Goal: Information Seeking & Learning: Learn about a topic

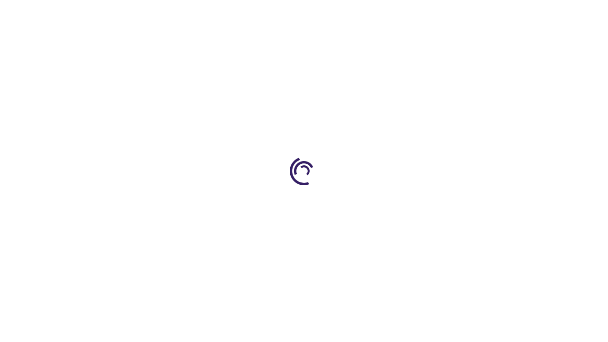
scroll to position [1753, 0]
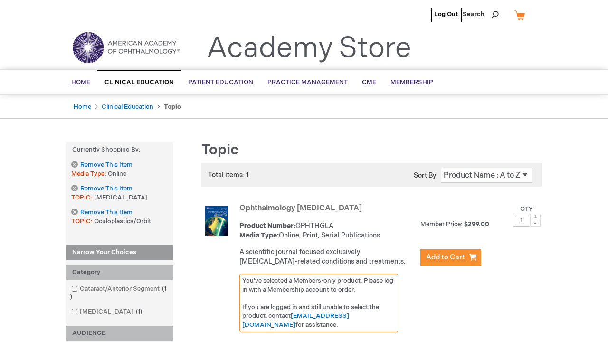
scroll to position [947, 0]
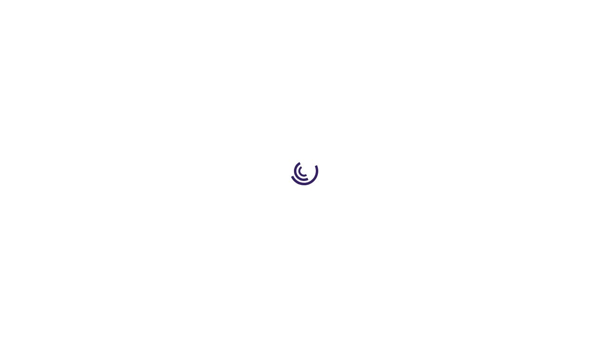
scroll to position [275, 0]
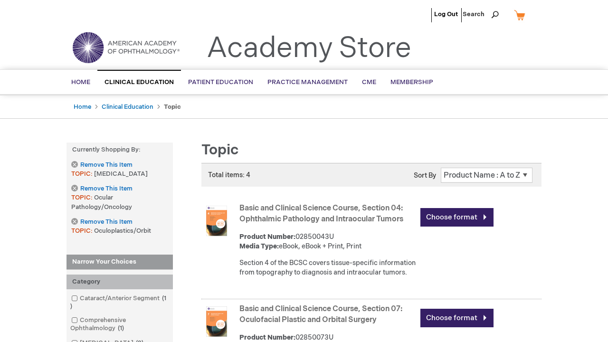
scroll to position [639, 0]
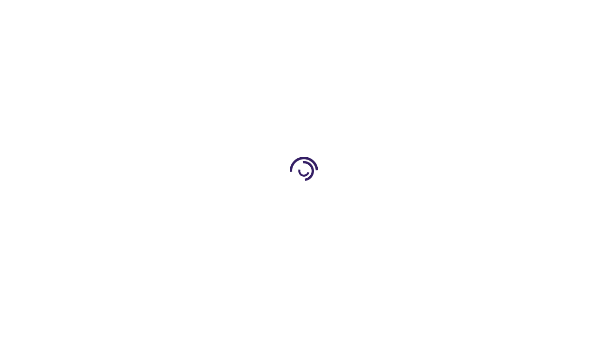
scroll to position [1312, 0]
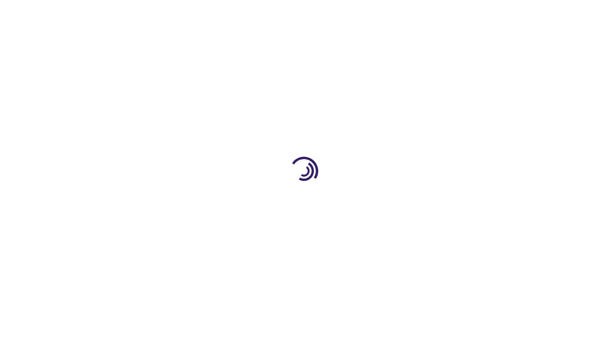
scroll to position [346, 0]
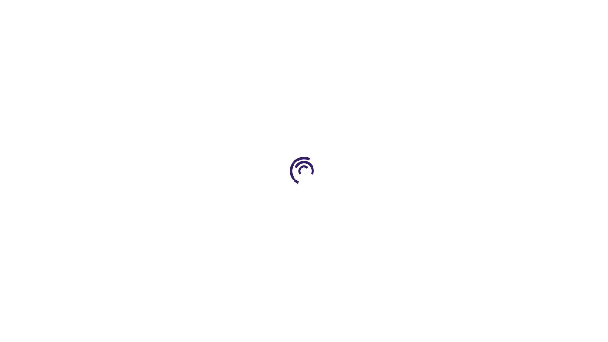
scroll to position [8, 0]
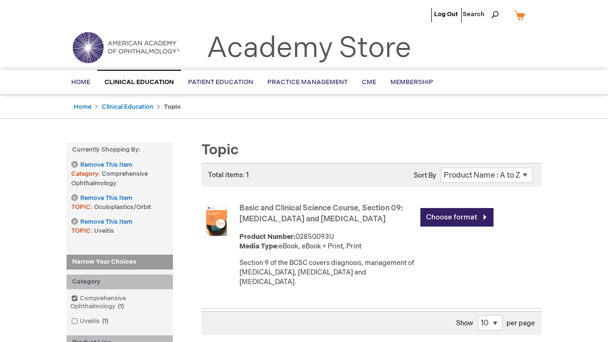
scroll to position [1280, 0]
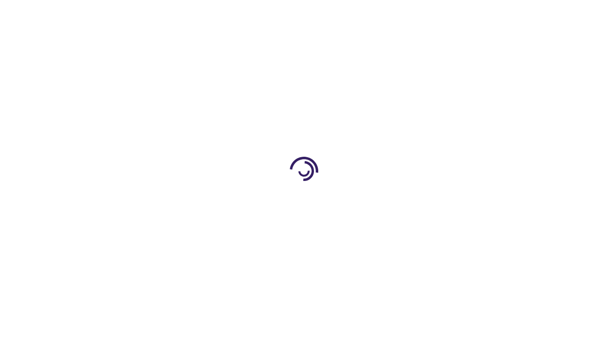
scroll to position [245, 0]
type input "1"
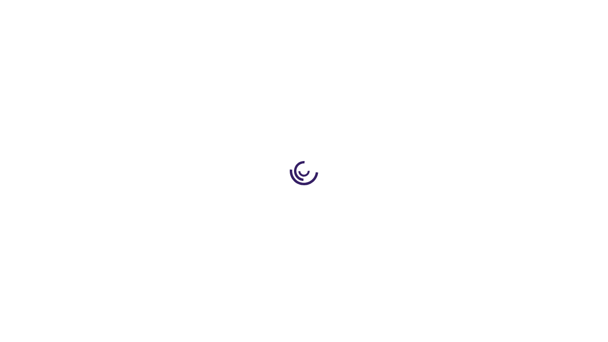
scroll to position [793, 0]
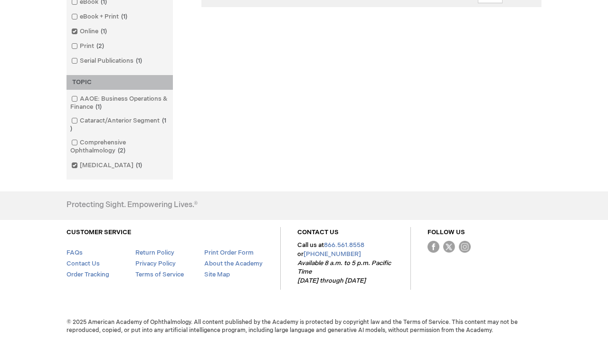
scroll to position [1260, 0]
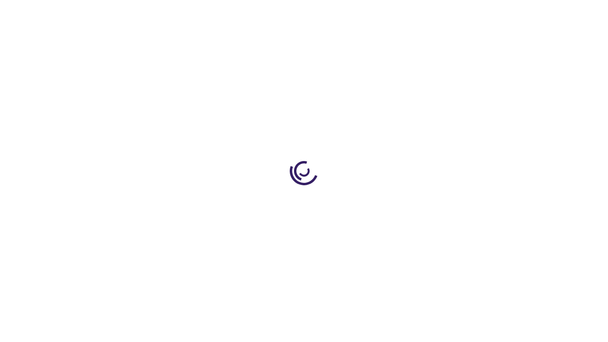
scroll to position [349, 0]
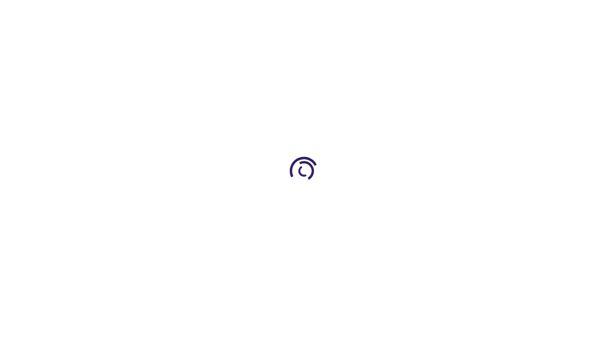
scroll to position [226, 0]
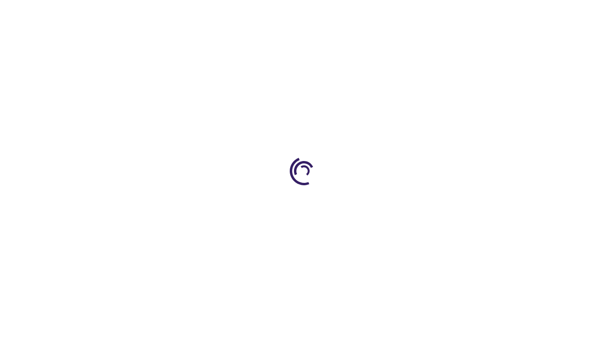
scroll to position [420, 0]
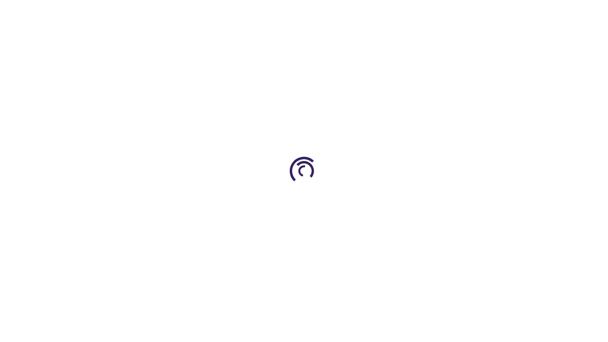
scroll to position [346, 0]
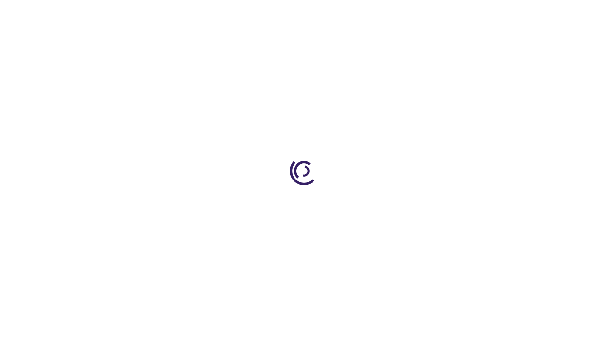
scroll to position [125, 0]
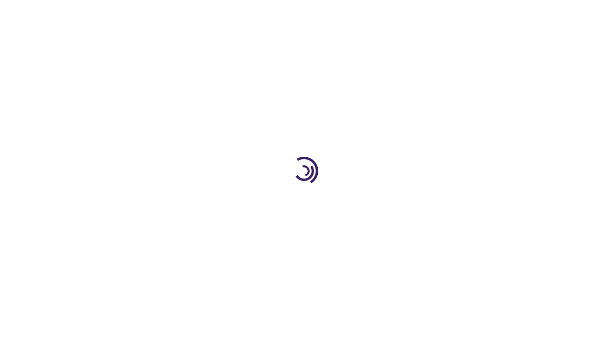
scroll to position [588, 0]
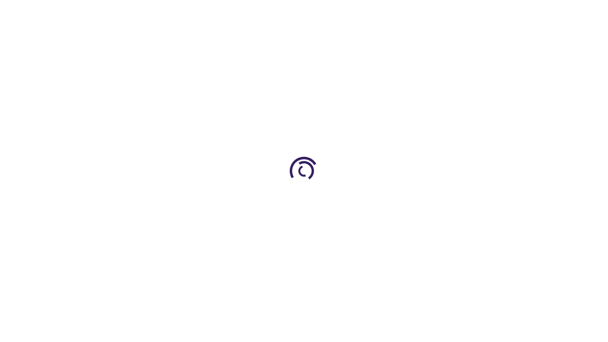
scroll to position [2029, 0]
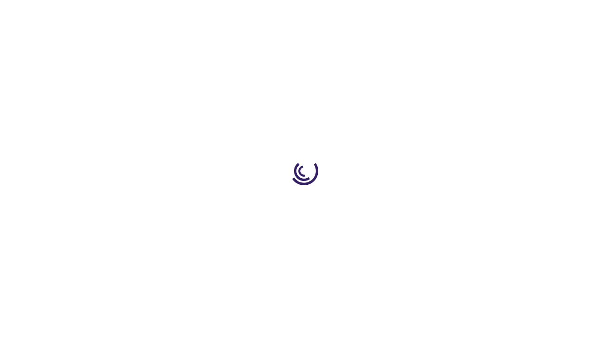
scroll to position [245, 0]
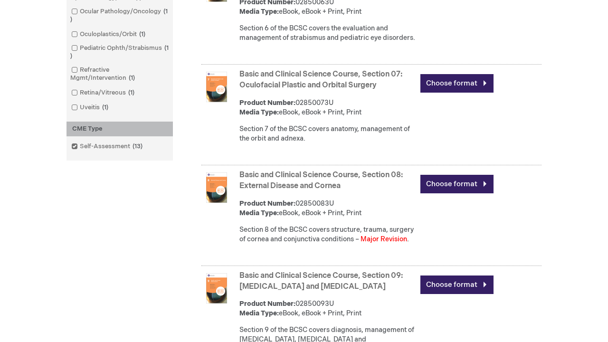
scroll to position [1975, 0]
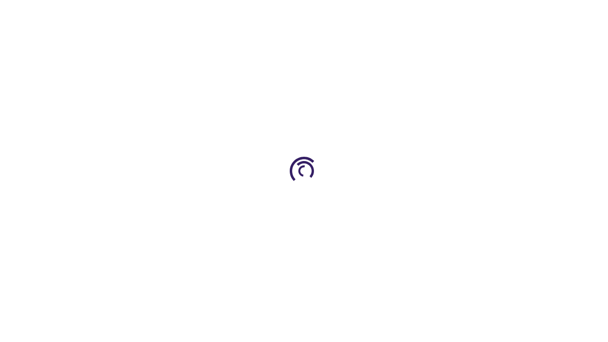
scroll to position [1105, 0]
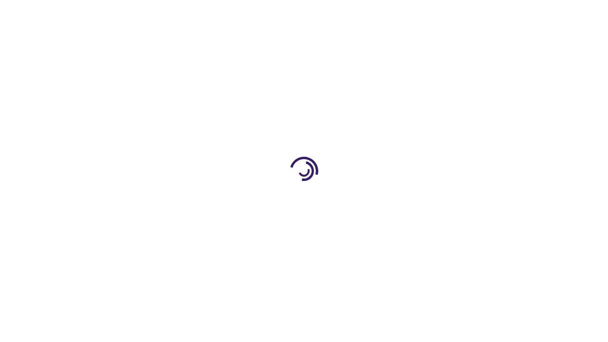
scroll to position [1278, 0]
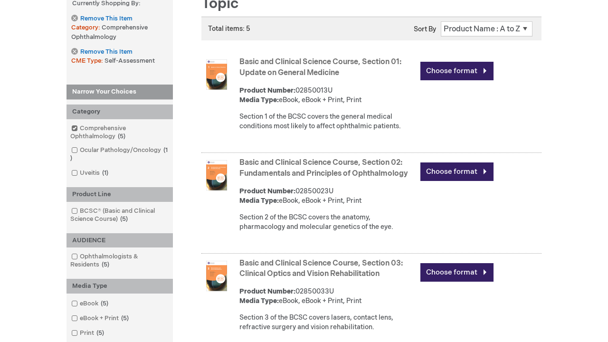
scroll to position [1106, 0]
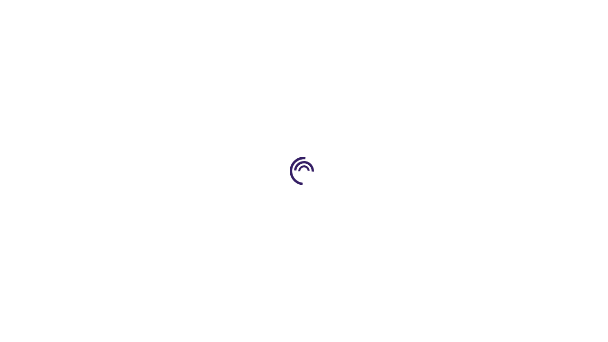
scroll to position [554, 0]
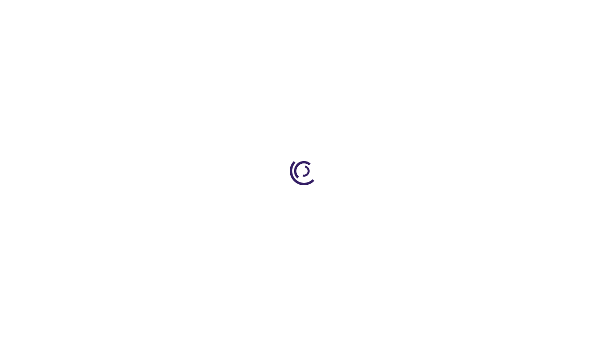
scroll to position [1283, 0]
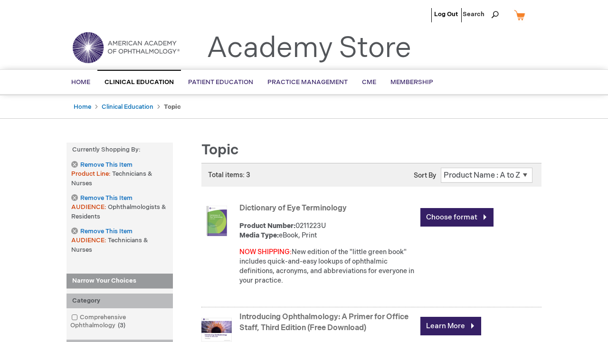
scroll to position [1368, 0]
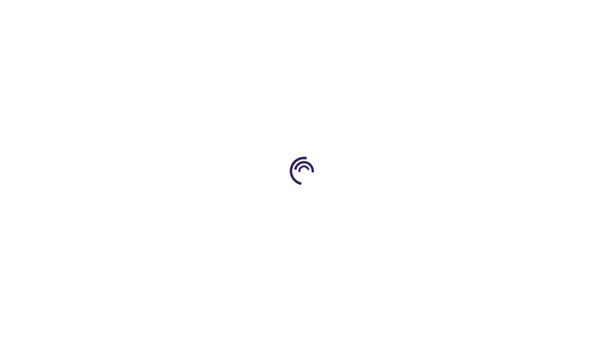
scroll to position [1723, 0]
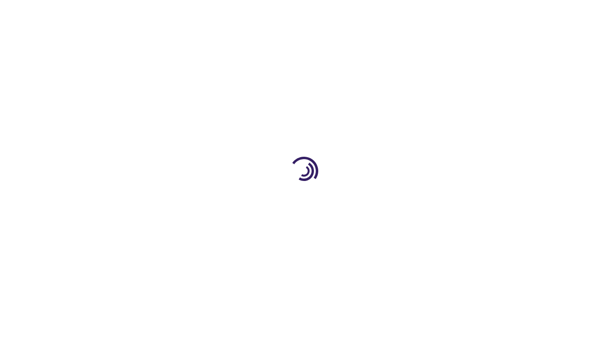
scroll to position [1138, 0]
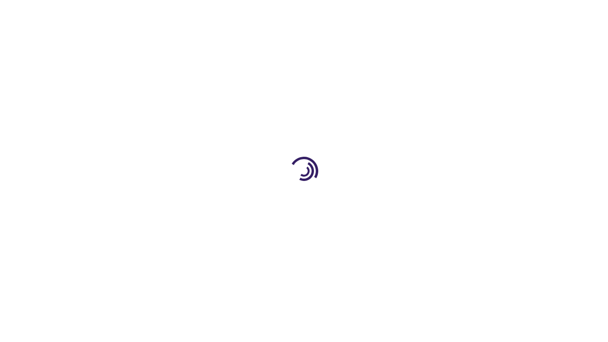
scroll to position [1368, 0]
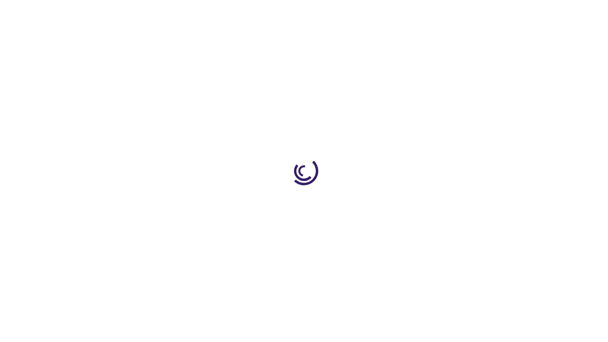
scroll to position [481, 0]
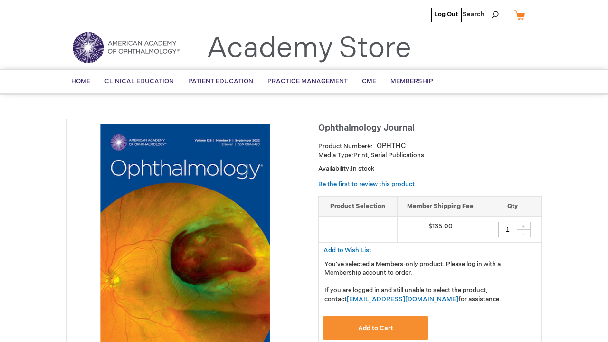
scroll to position [1184, 0]
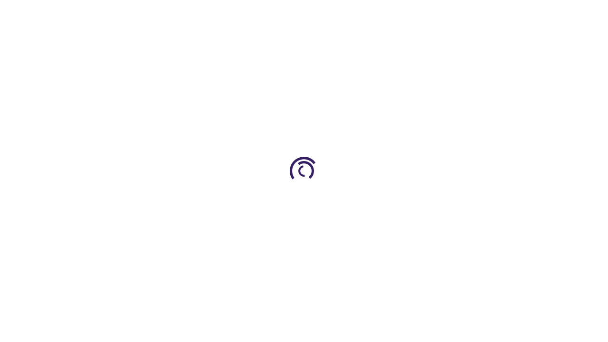
scroll to position [741, 0]
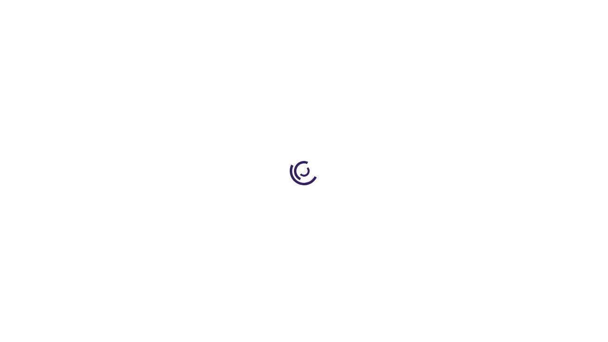
scroll to position [452, 0]
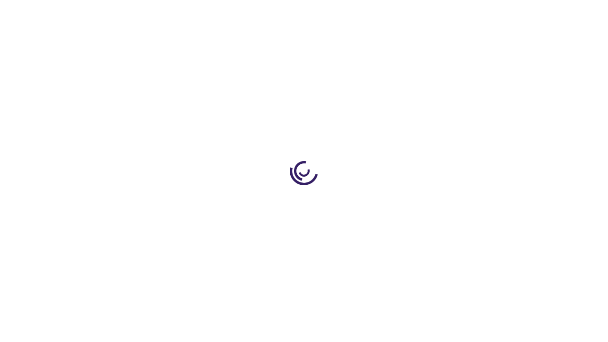
scroll to position [245, 0]
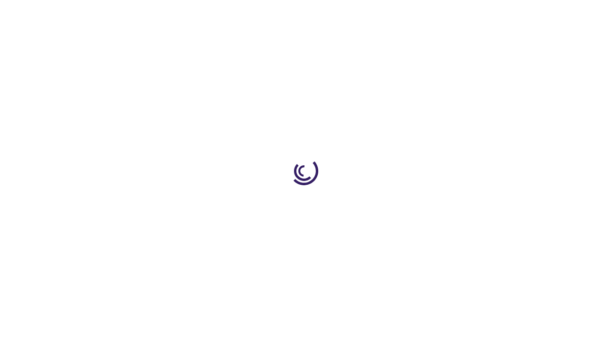
scroll to position [1809, 0]
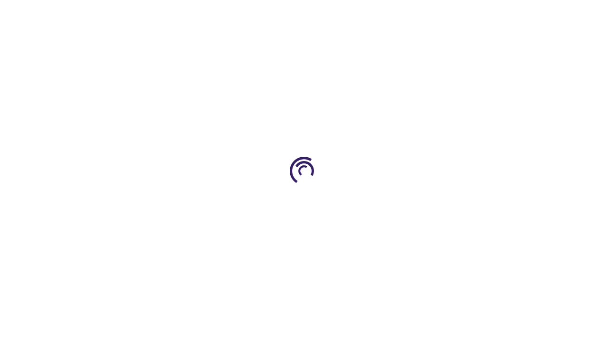
scroll to position [1245, 0]
